Goal: Task Accomplishment & Management: Manage account settings

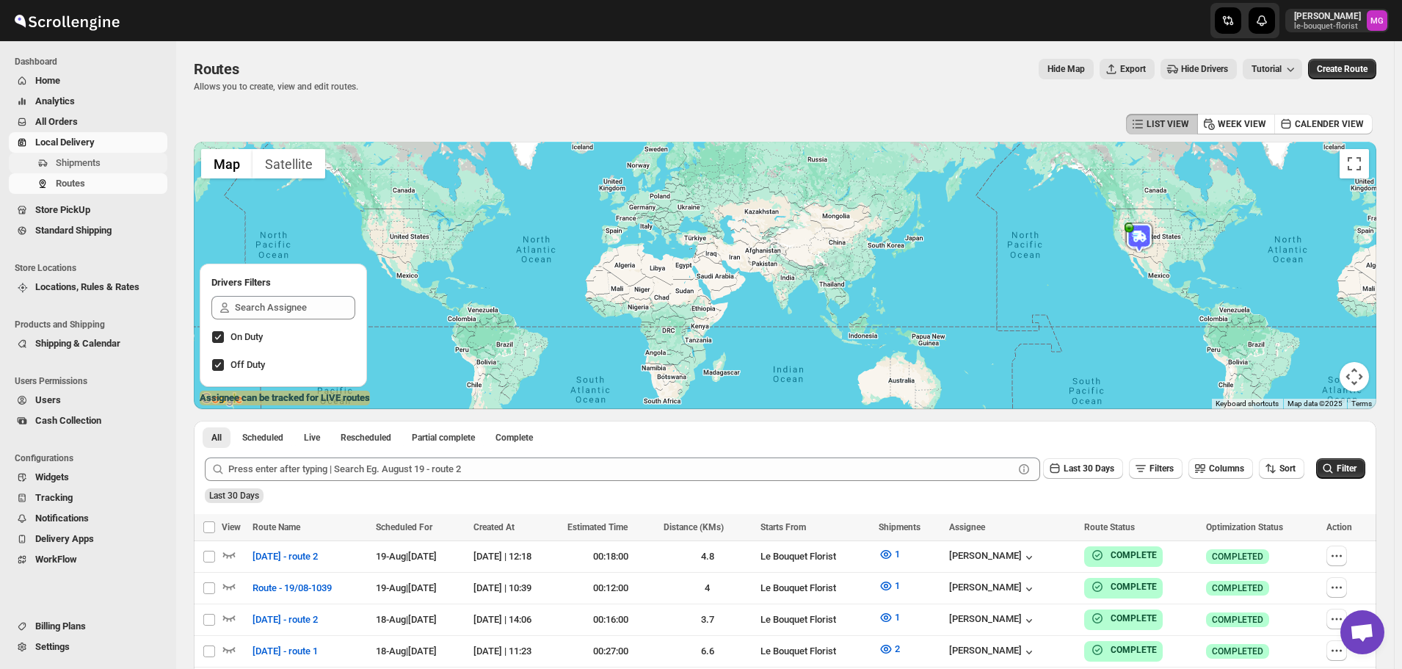
click at [90, 164] on span "Shipments" at bounding box center [78, 162] width 45 height 11
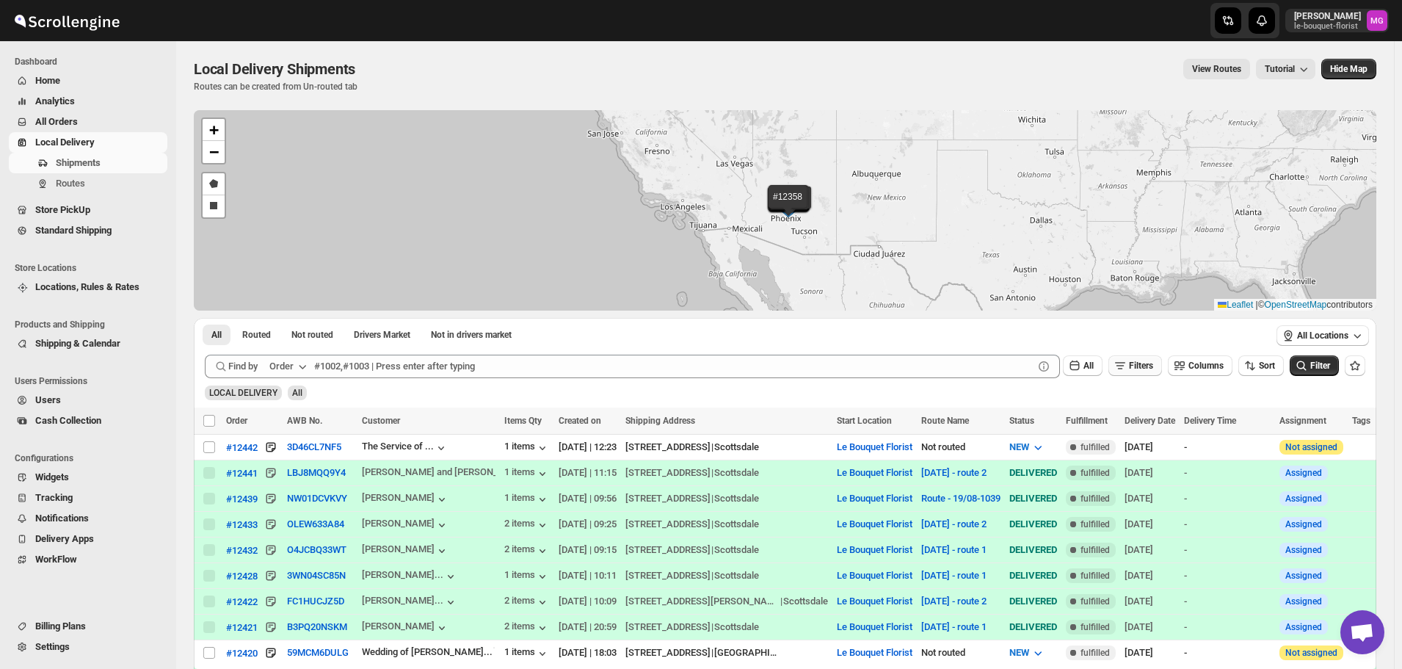
click at [1127, 364] on icon "button" at bounding box center [1120, 365] width 15 height 15
click at [1127, 423] on button "Add Filter" at bounding box center [1141, 423] width 68 height 21
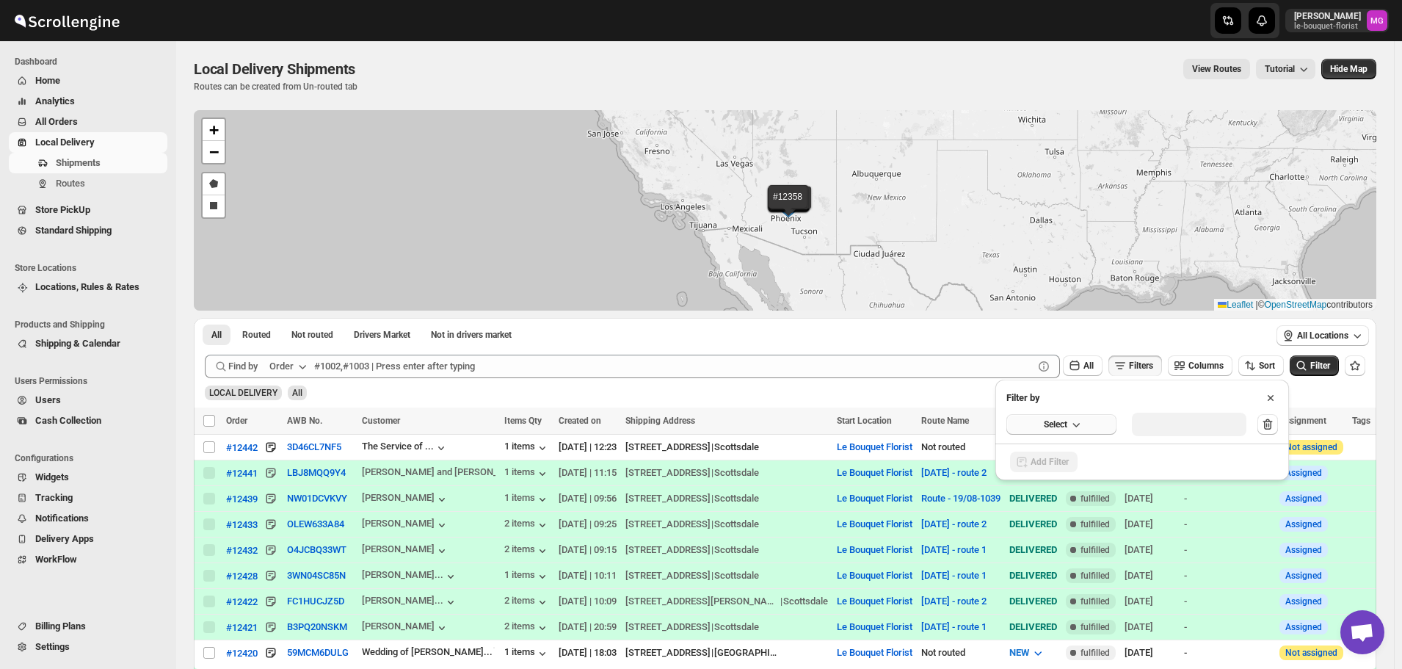
click at [1073, 432] on button "Select" at bounding box center [1061, 424] width 110 height 21
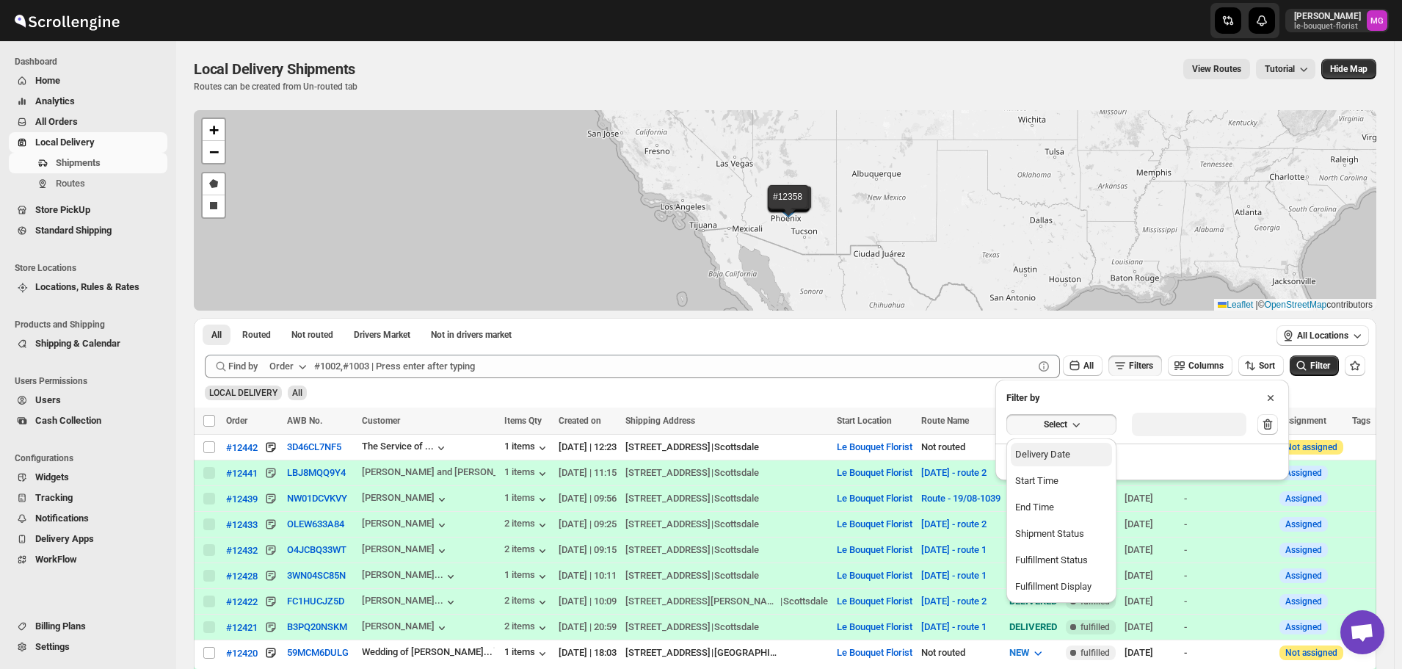
click at [1071, 463] on button "Delivery Date" at bounding box center [1061, 454] width 101 height 23
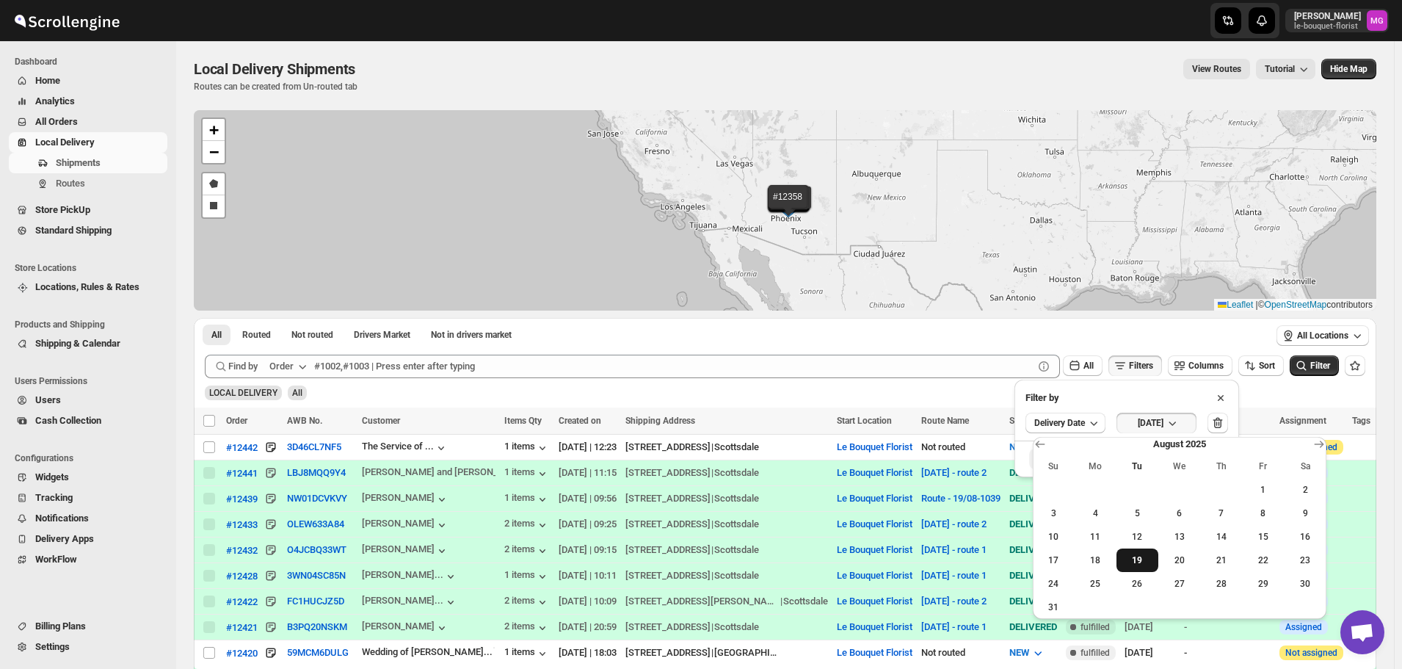
click at [1150, 557] on span "19" at bounding box center [1137, 560] width 30 height 12
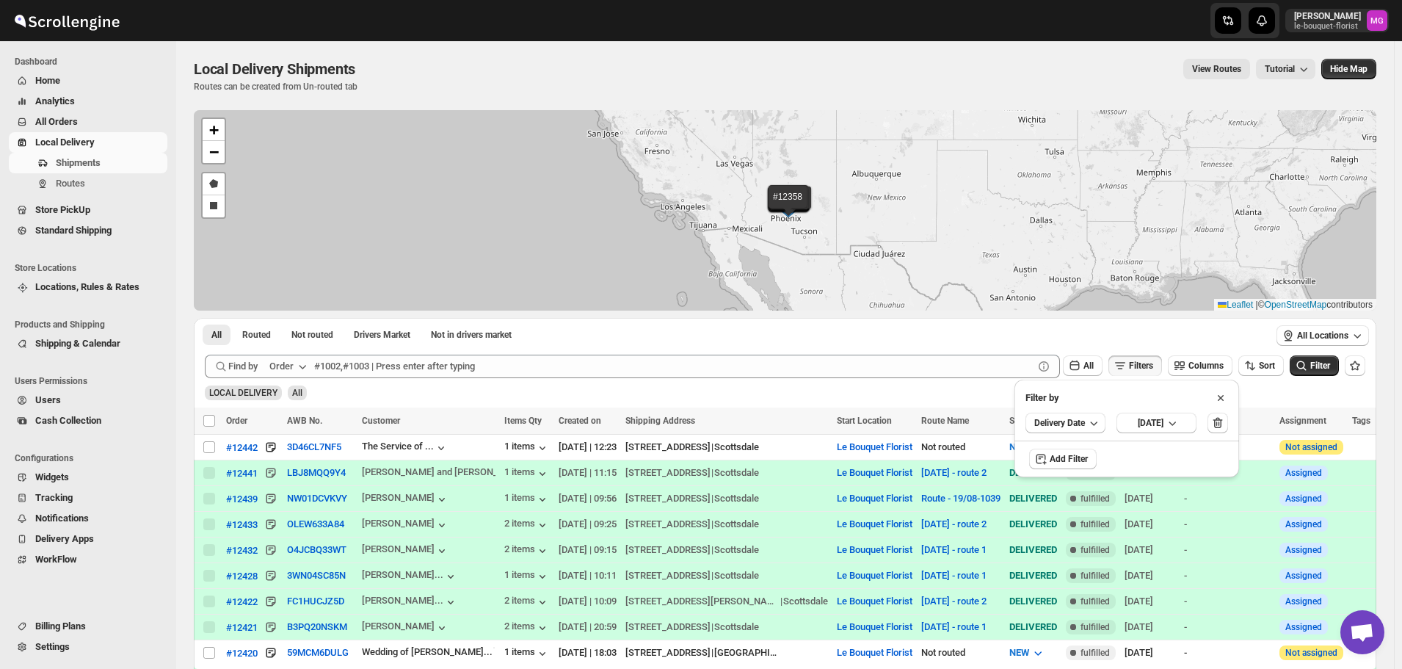
click at [1322, 377] on div "LOCAL DELIVERY All" at bounding box center [782, 386] width 1166 height 28
click at [1324, 371] on span "Filter" at bounding box center [1320, 365] width 20 height 10
